Goal: Navigation & Orientation: Find specific page/section

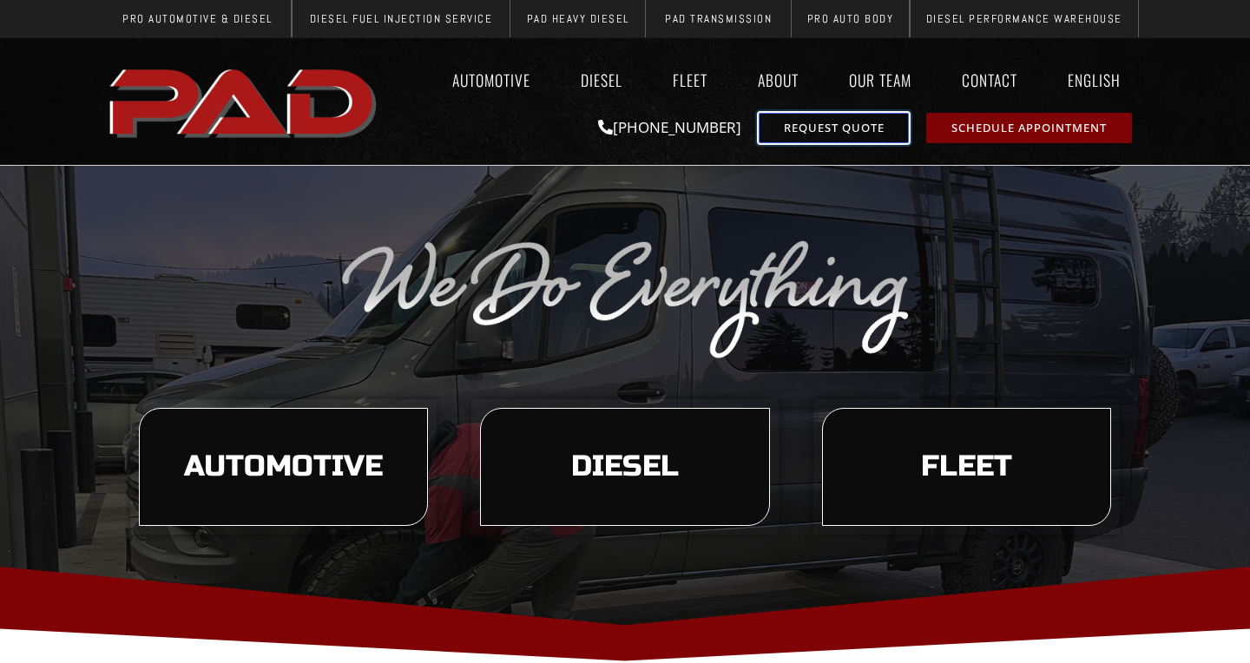
click at [787, 125] on span "Request Quote" at bounding box center [834, 127] width 101 height 11
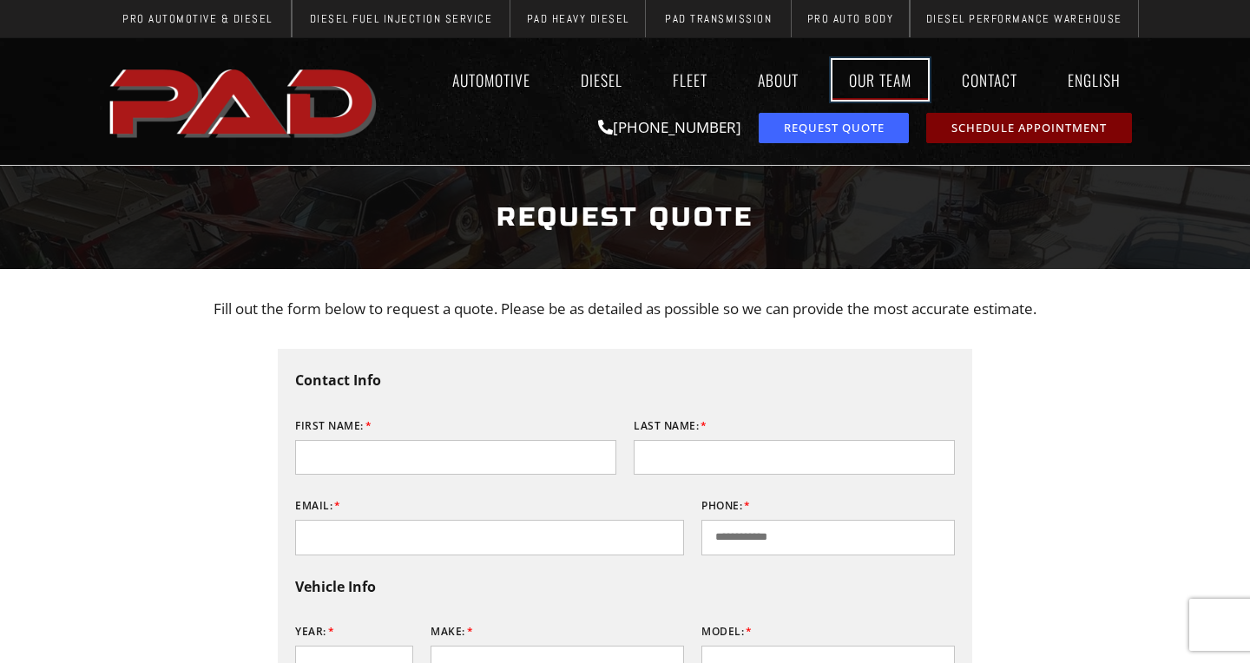
click at [846, 76] on link "Our Team" at bounding box center [881, 80] width 96 height 40
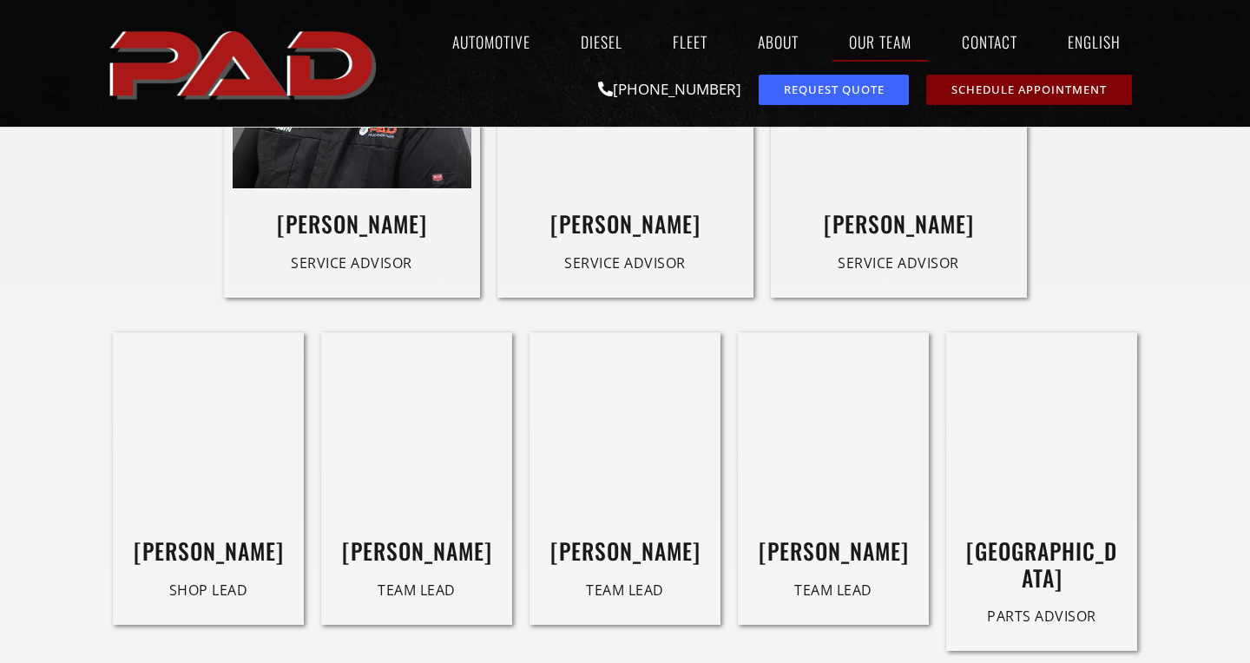
scroll to position [1573, 0]
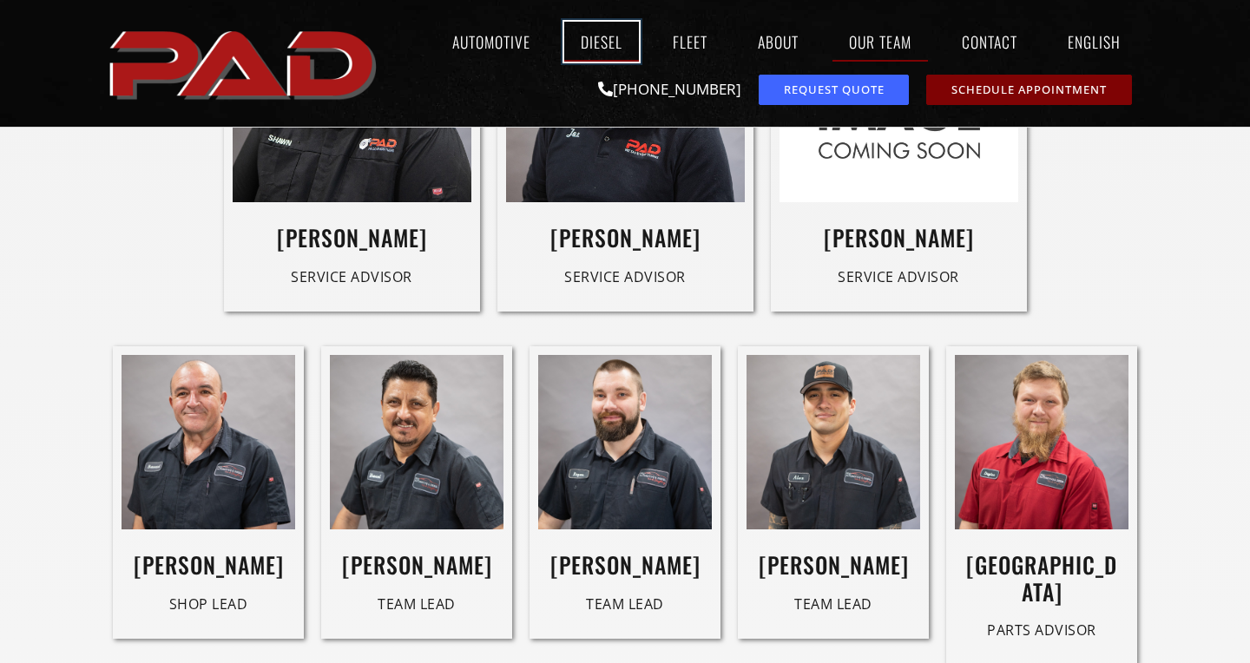
click at [609, 46] on link "Diesel" at bounding box center [601, 42] width 75 height 40
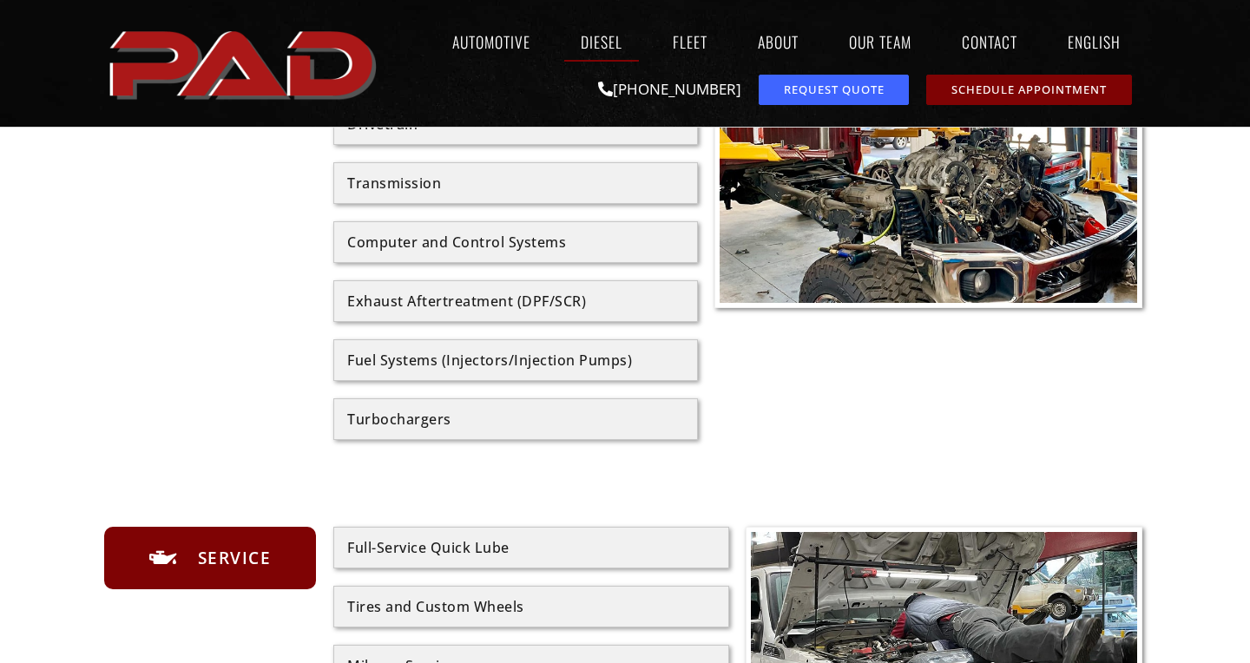
scroll to position [590, 0]
